Goal: Check status: Check status

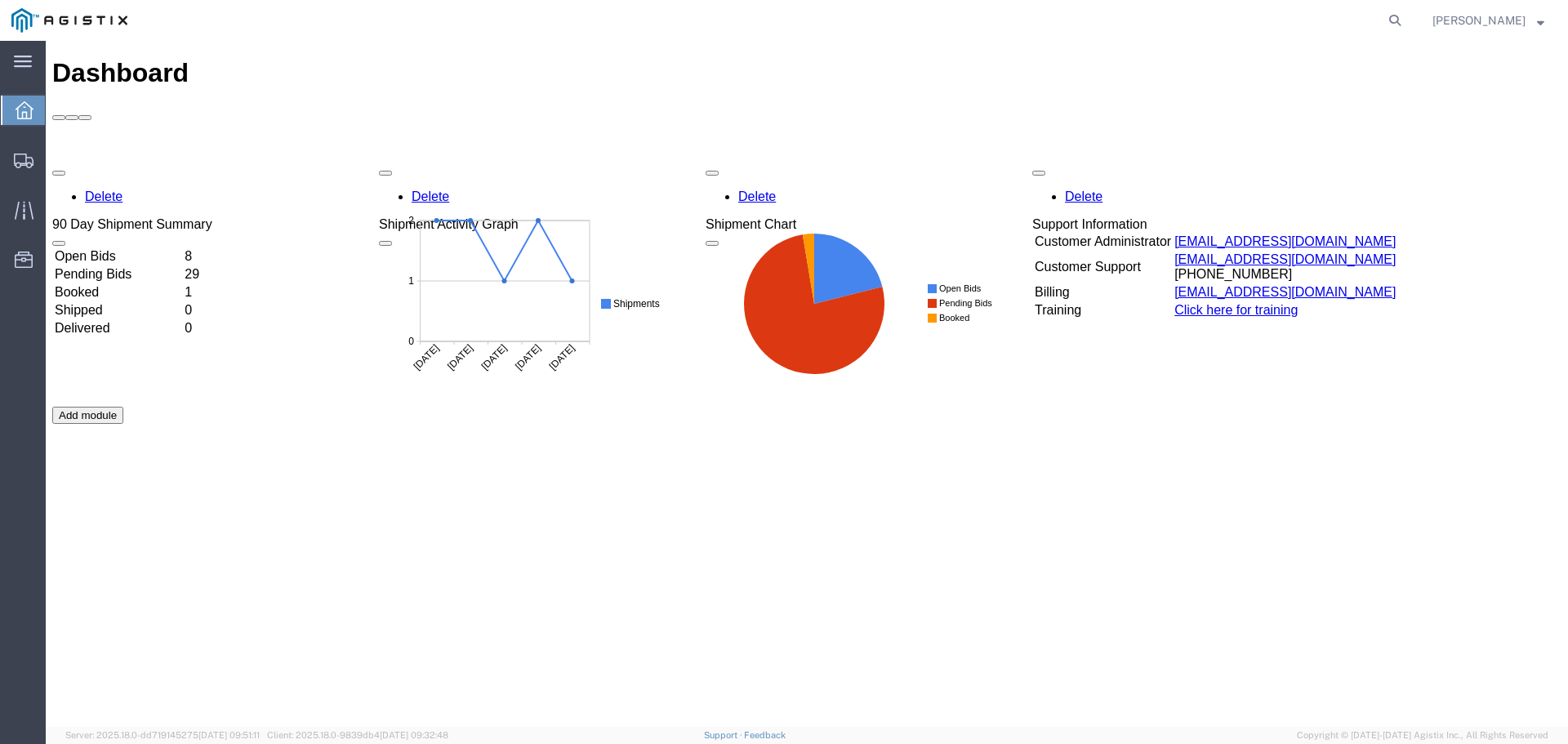
click at [52, 106] on span "Dashboard" at bounding box center [52, 110] width 13 height 33
click at [182, 267] on td "Pending Bids" at bounding box center [118, 275] width 128 height 16
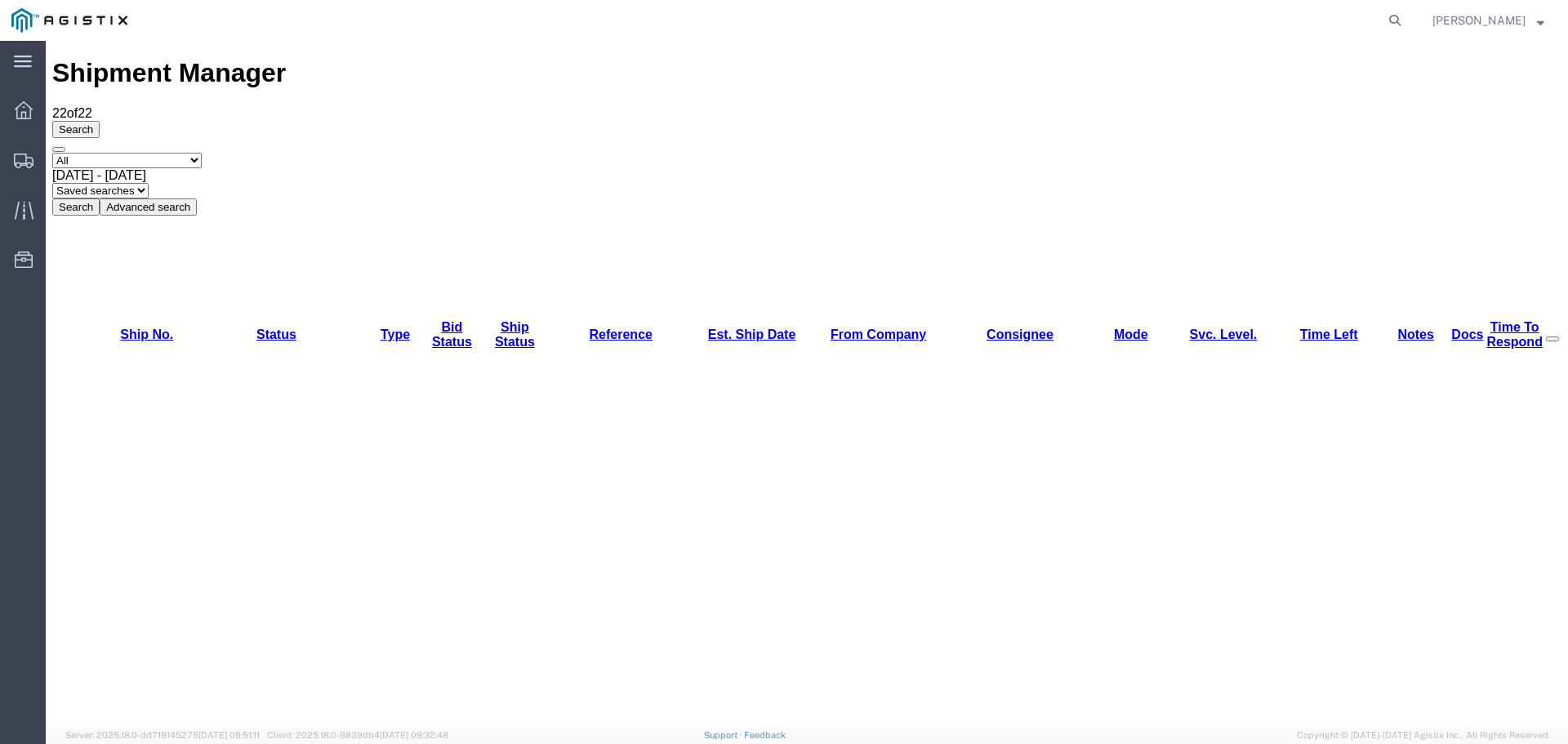
click at [99, 198] on button "Search" at bounding box center [76, 206] width 47 height 17
click at [24, 54] on svg-icon at bounding box center [23, 61] width 18 height 16
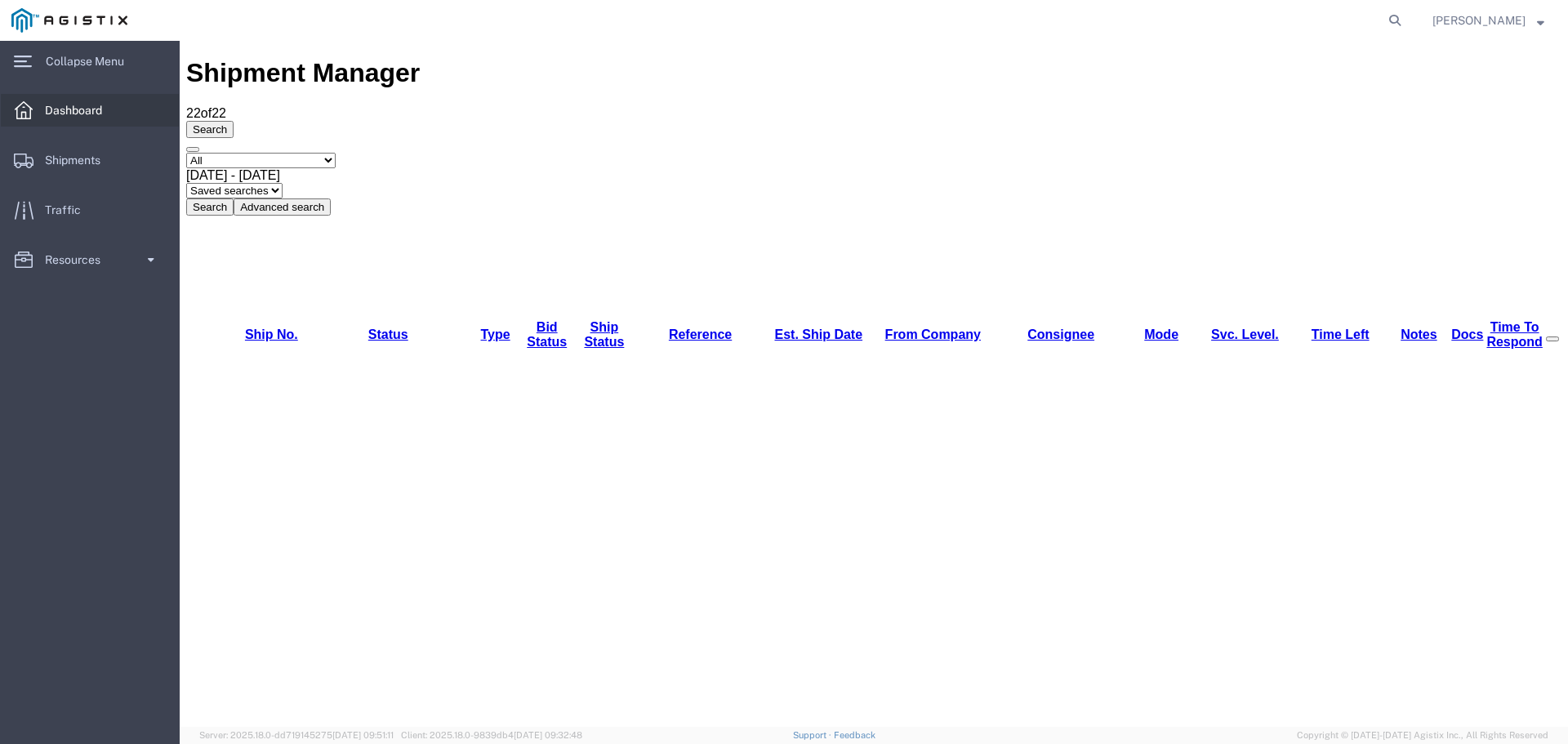
click at [99, 112] on span "Dashboard" at bounding box center [79, 110] width 68 height 33
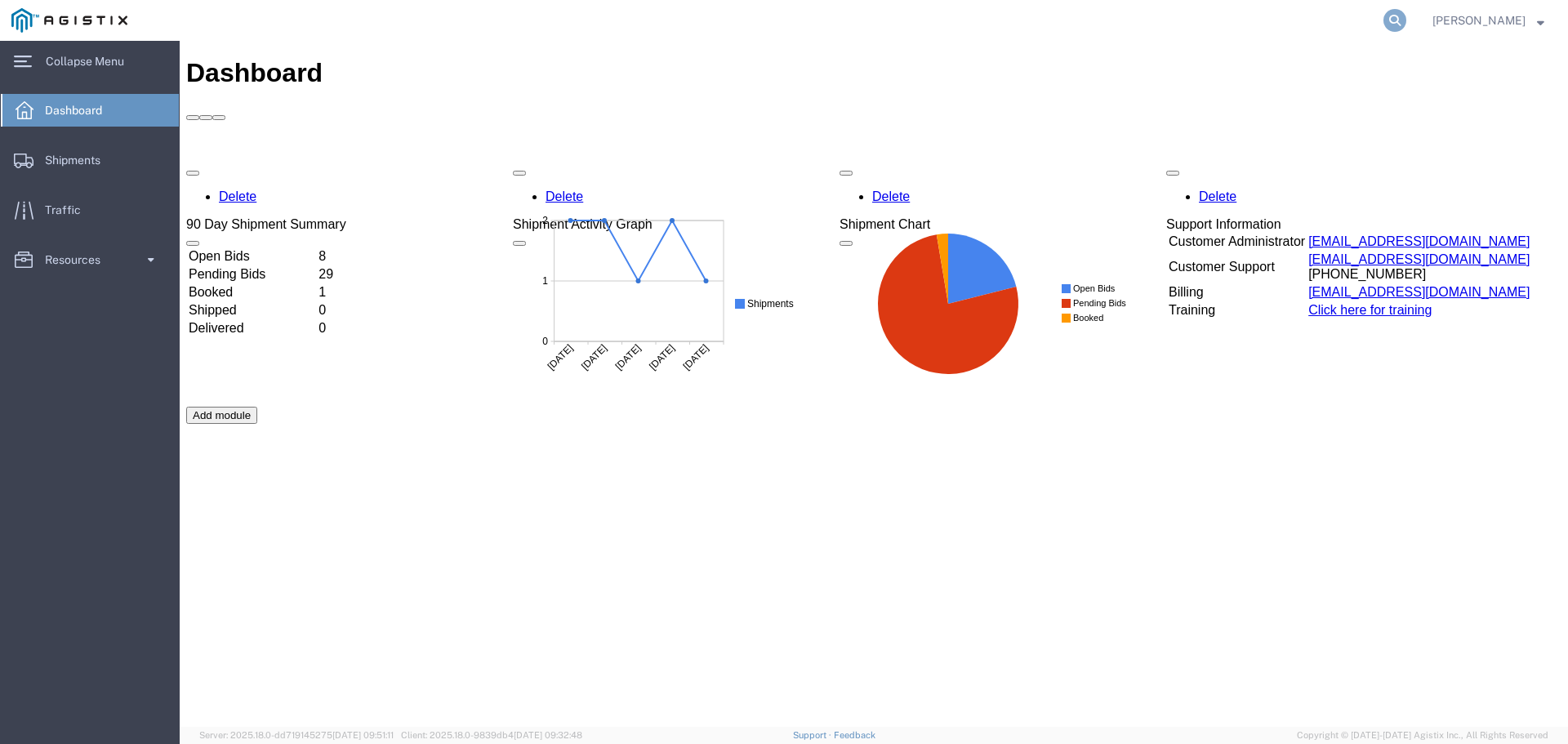
click at [1388, 18] on icon at bounding box center [1395, 20] width 23 height 23
click at [1194, 26] on input "search" at bounding box center [1134, 20] width 497 height 39
paste input "56794746"
type input "56794746"
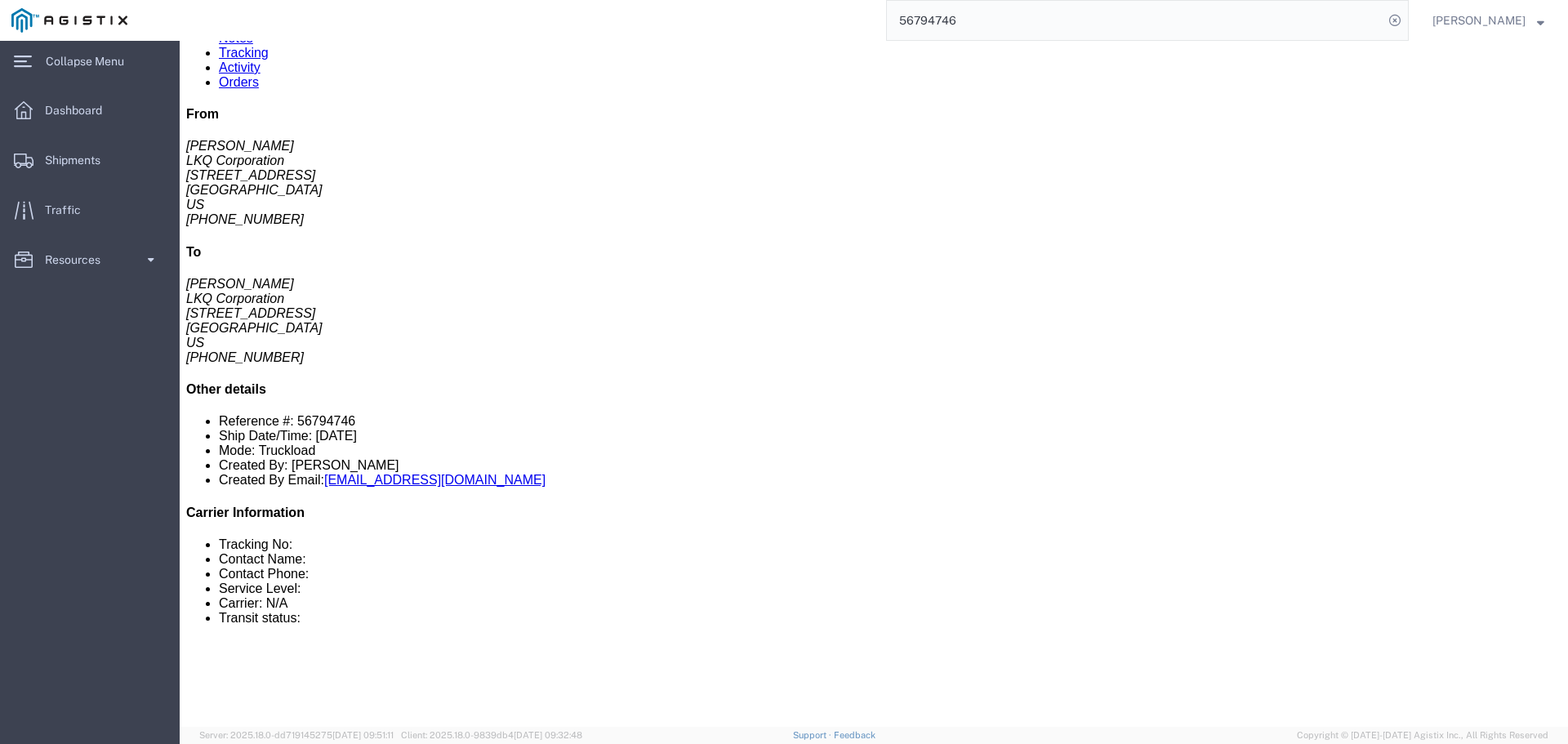
scroll to position [164, 0]
click button "button"
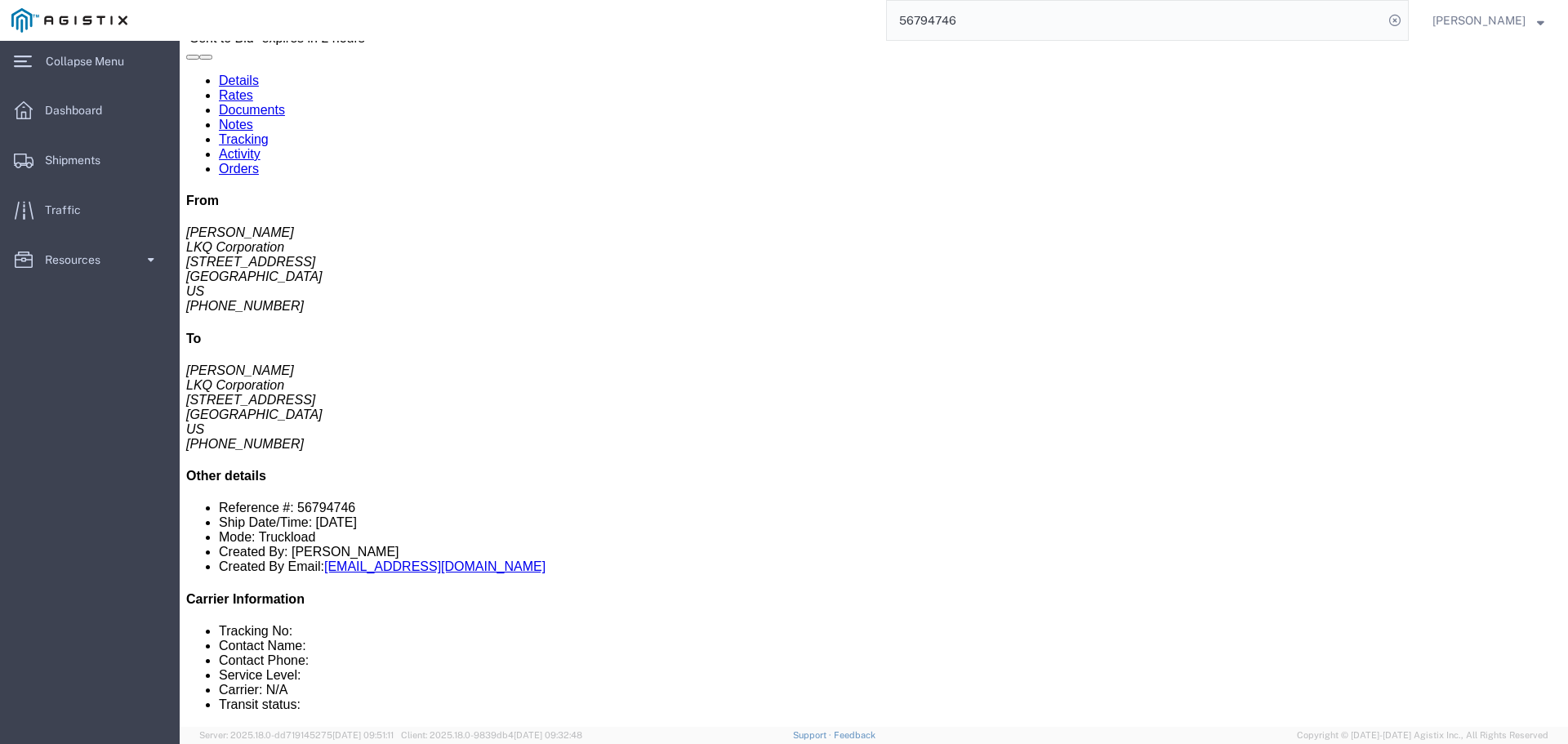
scroll to position [0, 0]
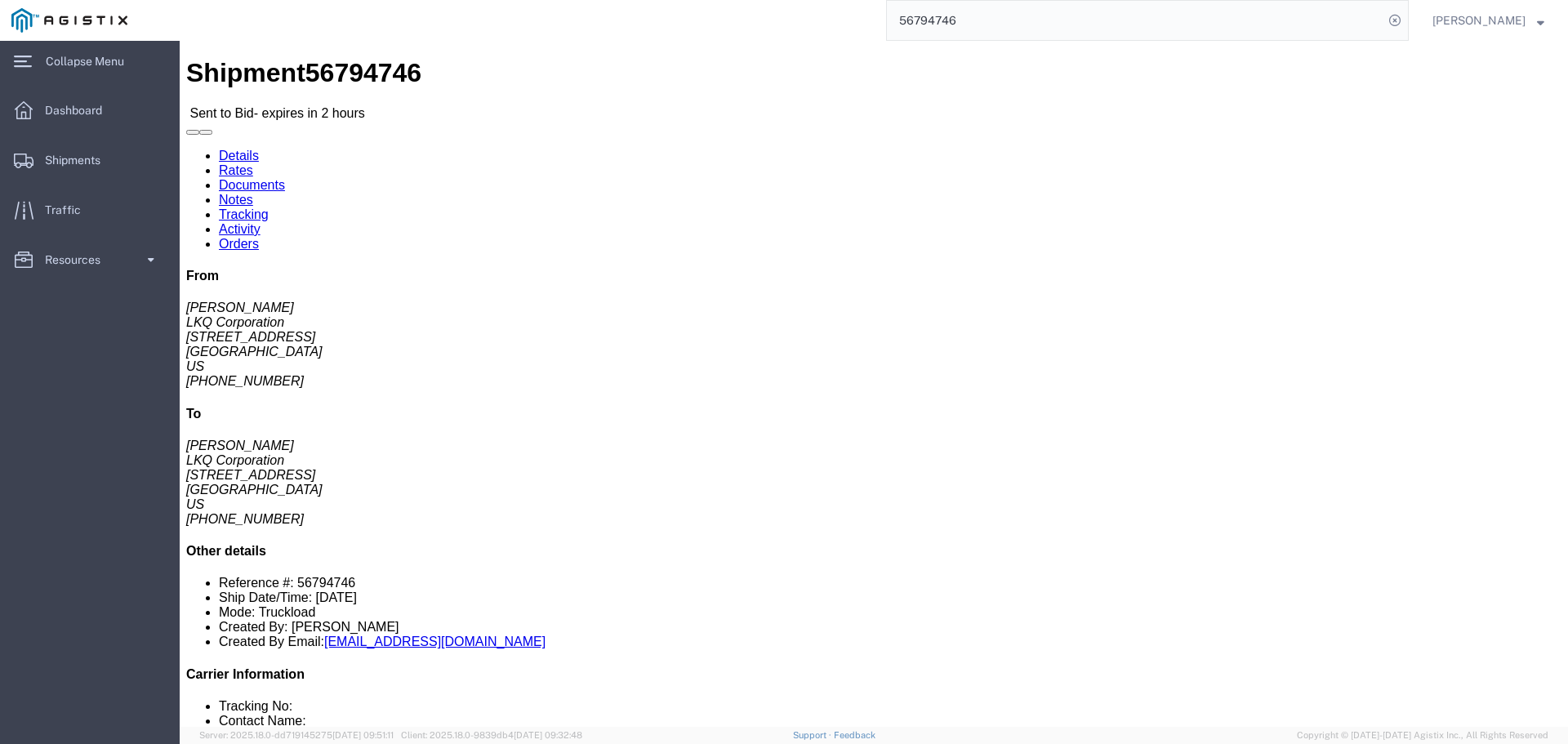
click link "Rates"
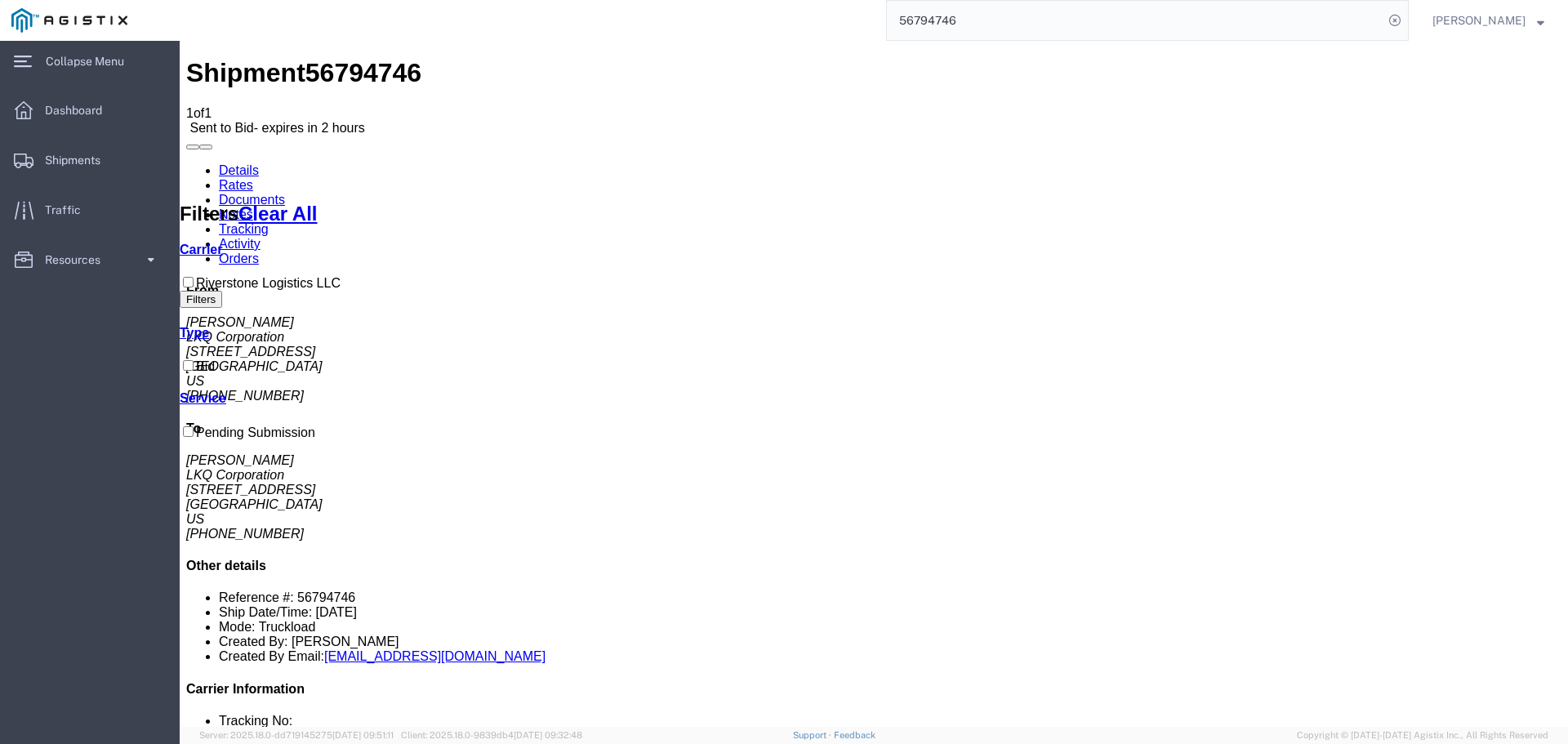
click at [227, 164] on link "Details" at bounding box center [238, 171] width 40 height 14
